Goal: Browse casually

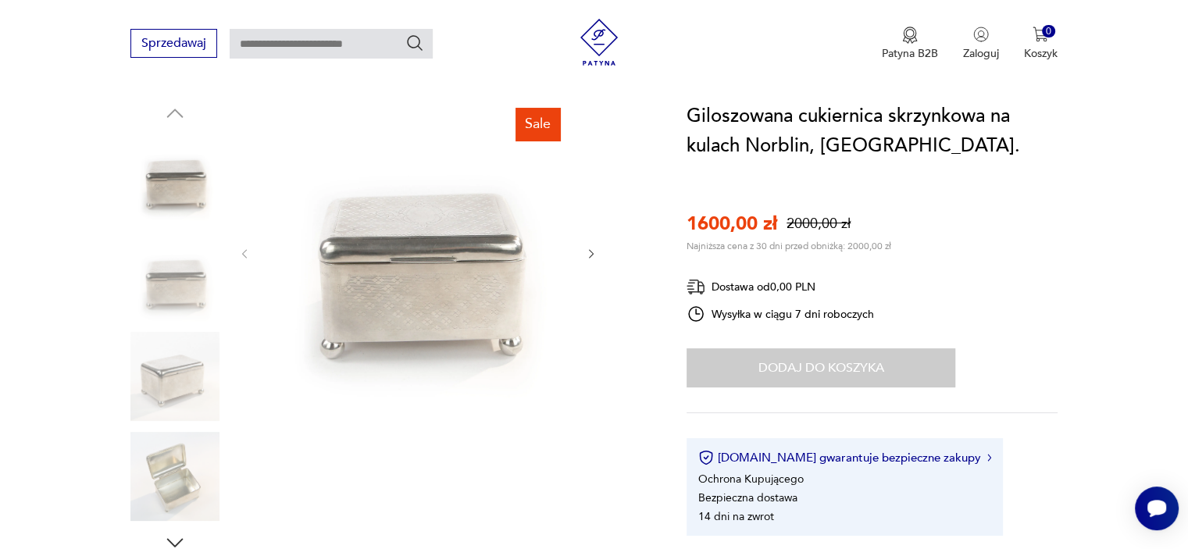
click at [591, 250] on icon "button" at bounding box center [591, 254] width 13 height 13
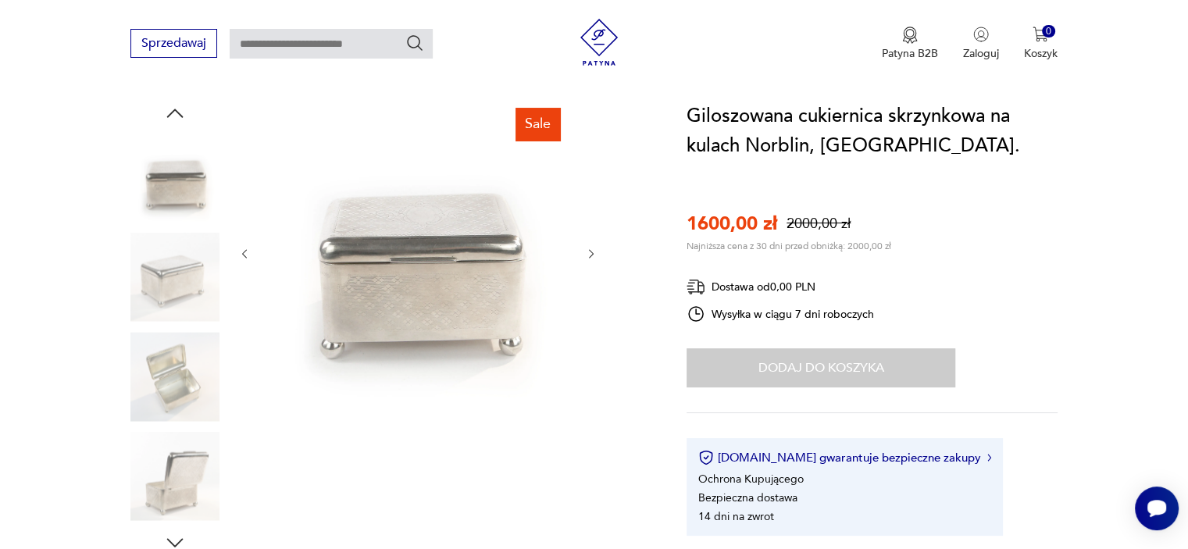
click at [588, 249] on icon "button" at bounding box center [591, 254] width 13 height 13
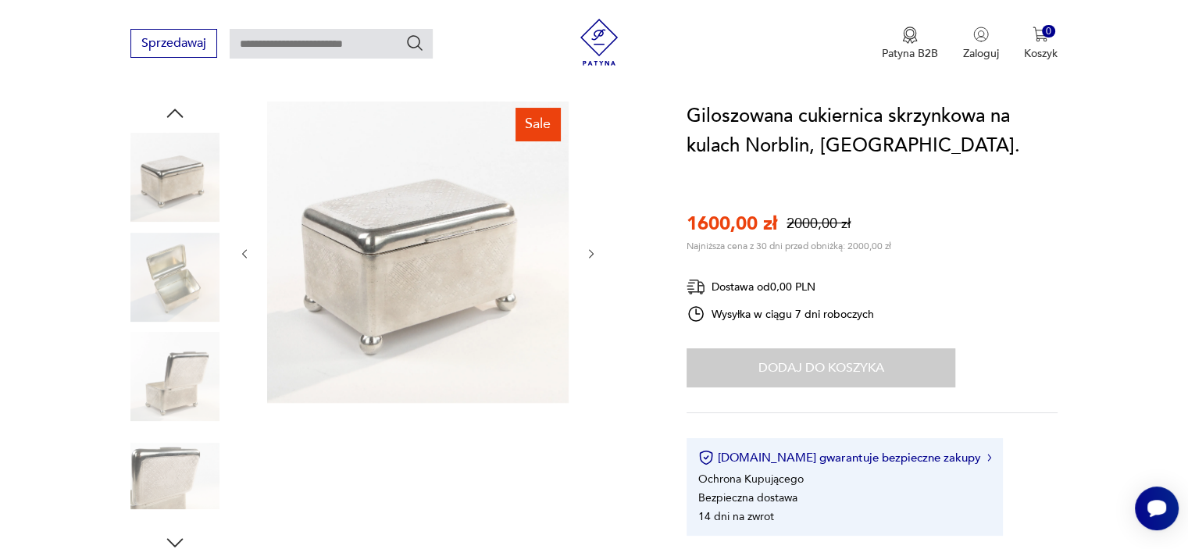
click at [588, 251] on icon "button" at bounding box center [591, 254] width 13 height 13
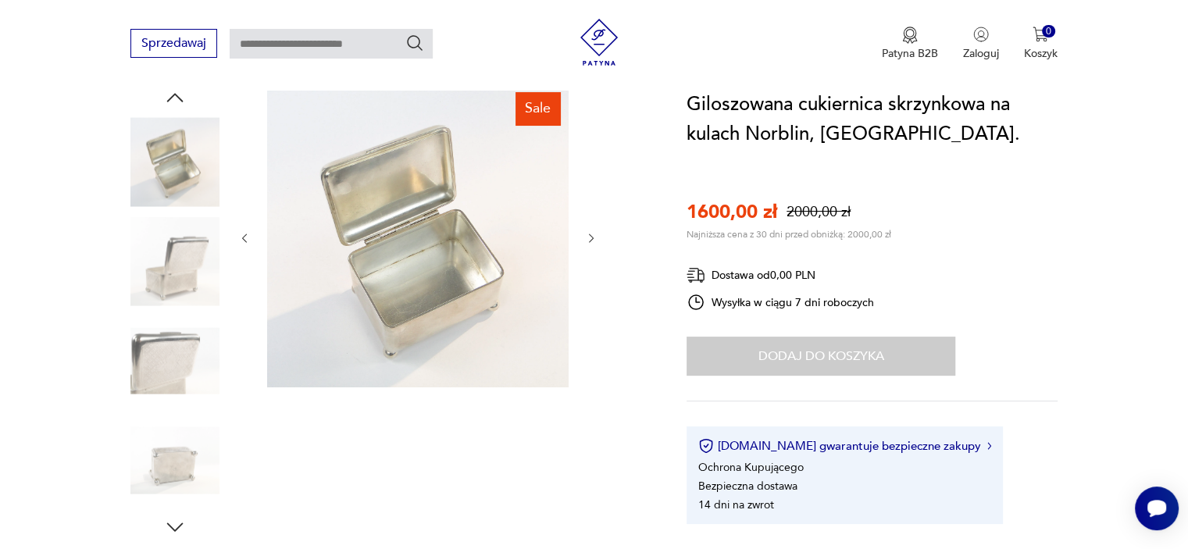
scroll to position [156, 0]
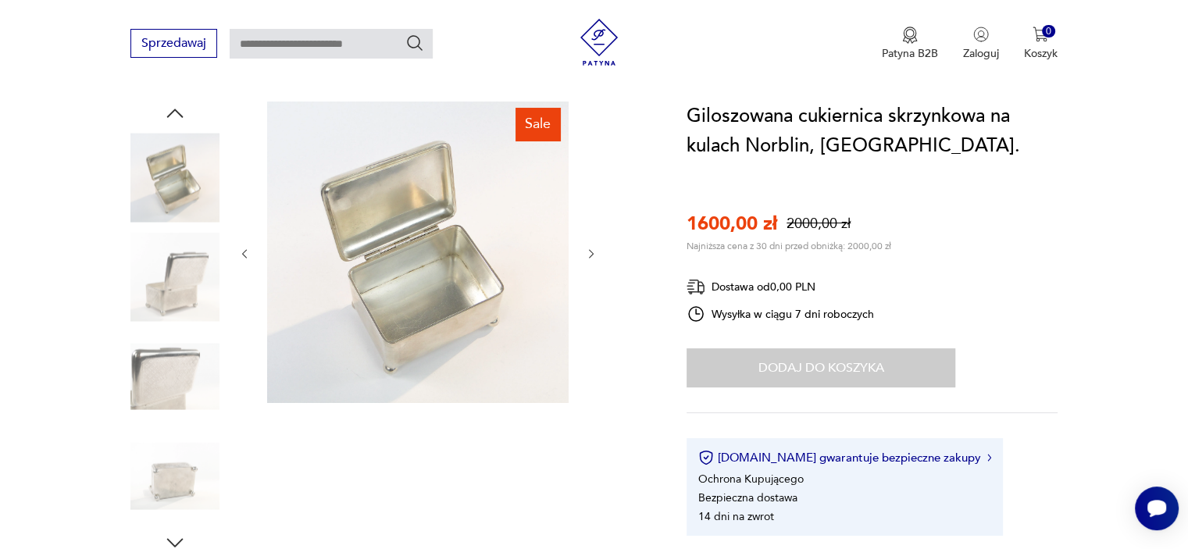
click at [587, 251] on icon "button" at bounding box center [591, 254] width 13 height 13
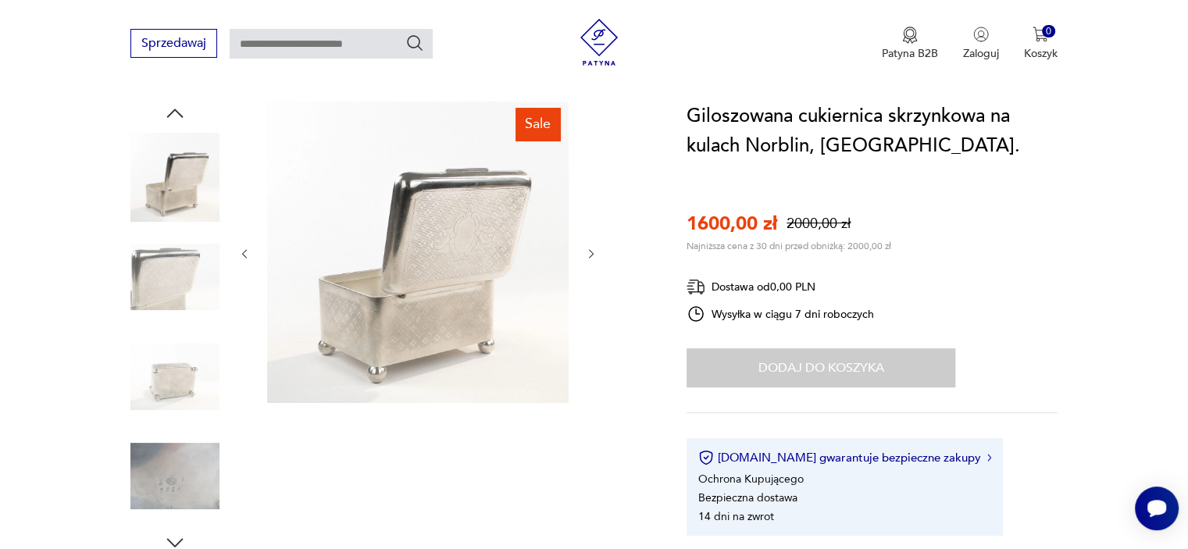
click at [587, 251] on icon "button" at bounding box center [591, 254] width 13 height 13
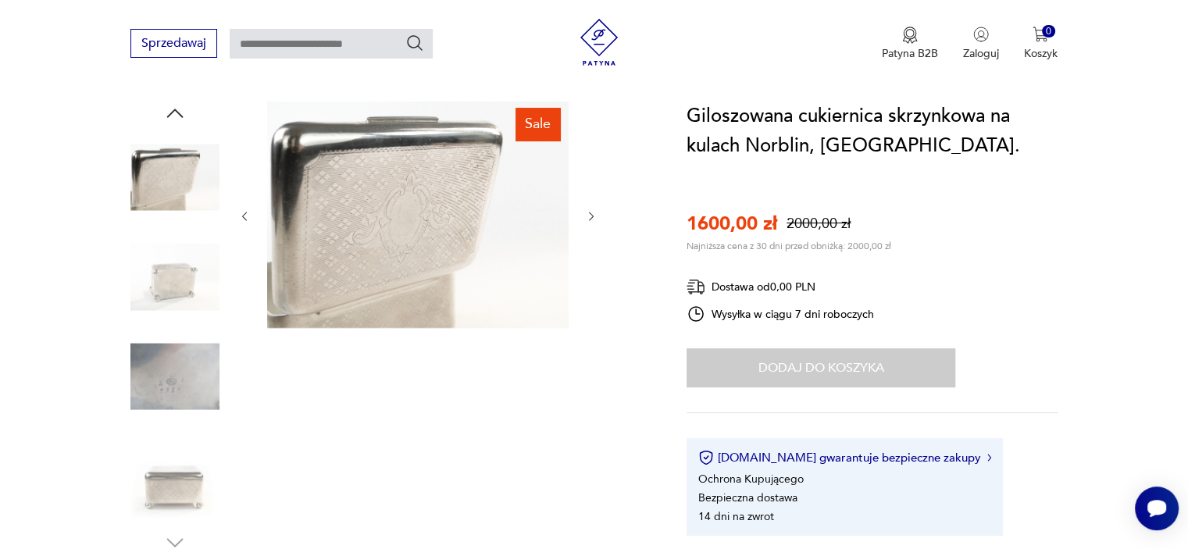
click at [589, 212] on icon "button" at bounding box center [591, 216] width 5 height 9
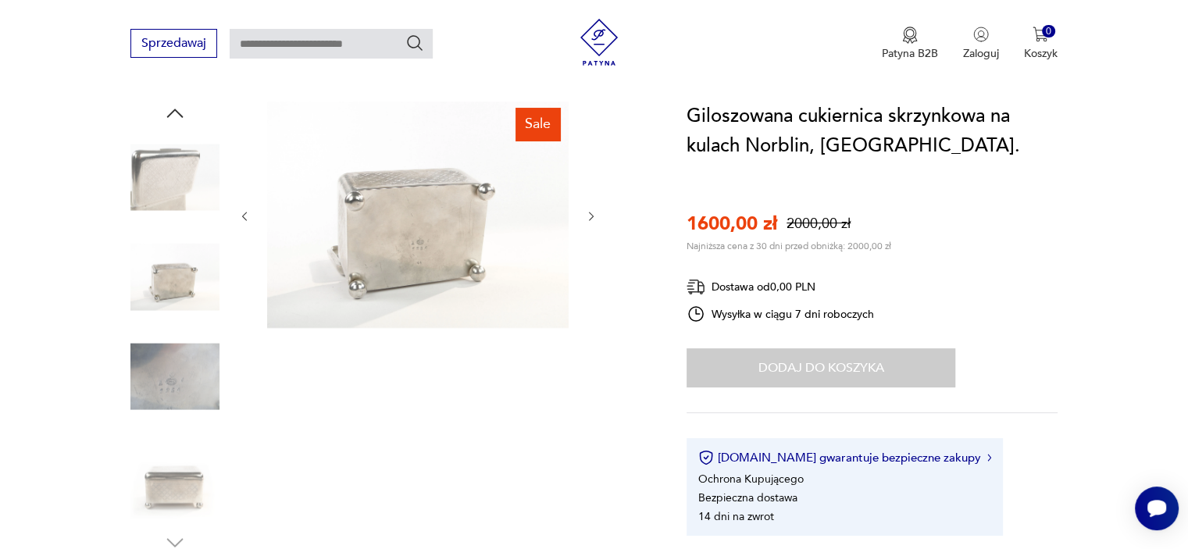
click at [589, 213] on icon "button" at bounding box center [591, 216] width 13 height 13
